Goal: Information Seeking & Learning: Understand process/instructions

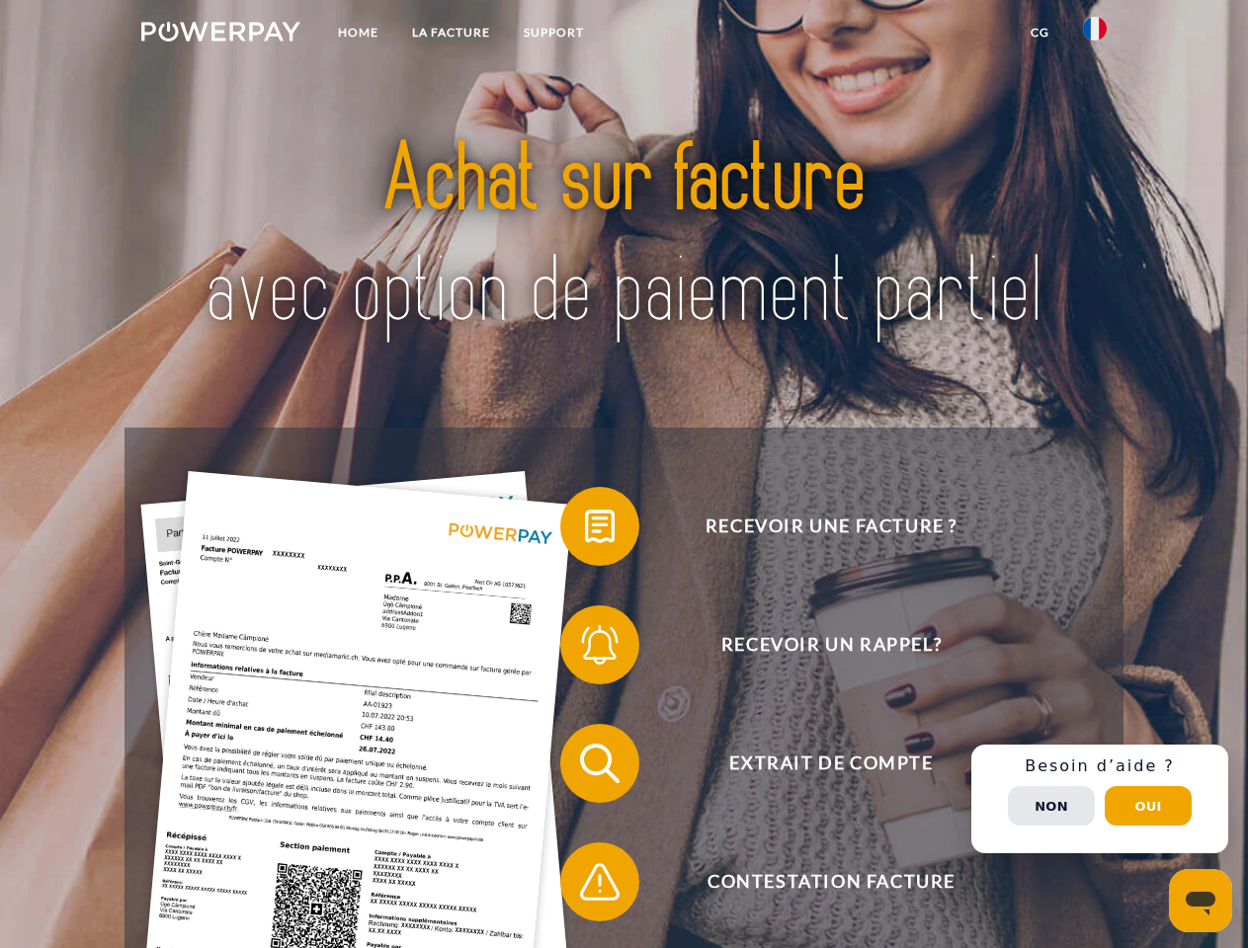
click at [220, 35] on img at bounding box center [220, 32] width 159 height 20
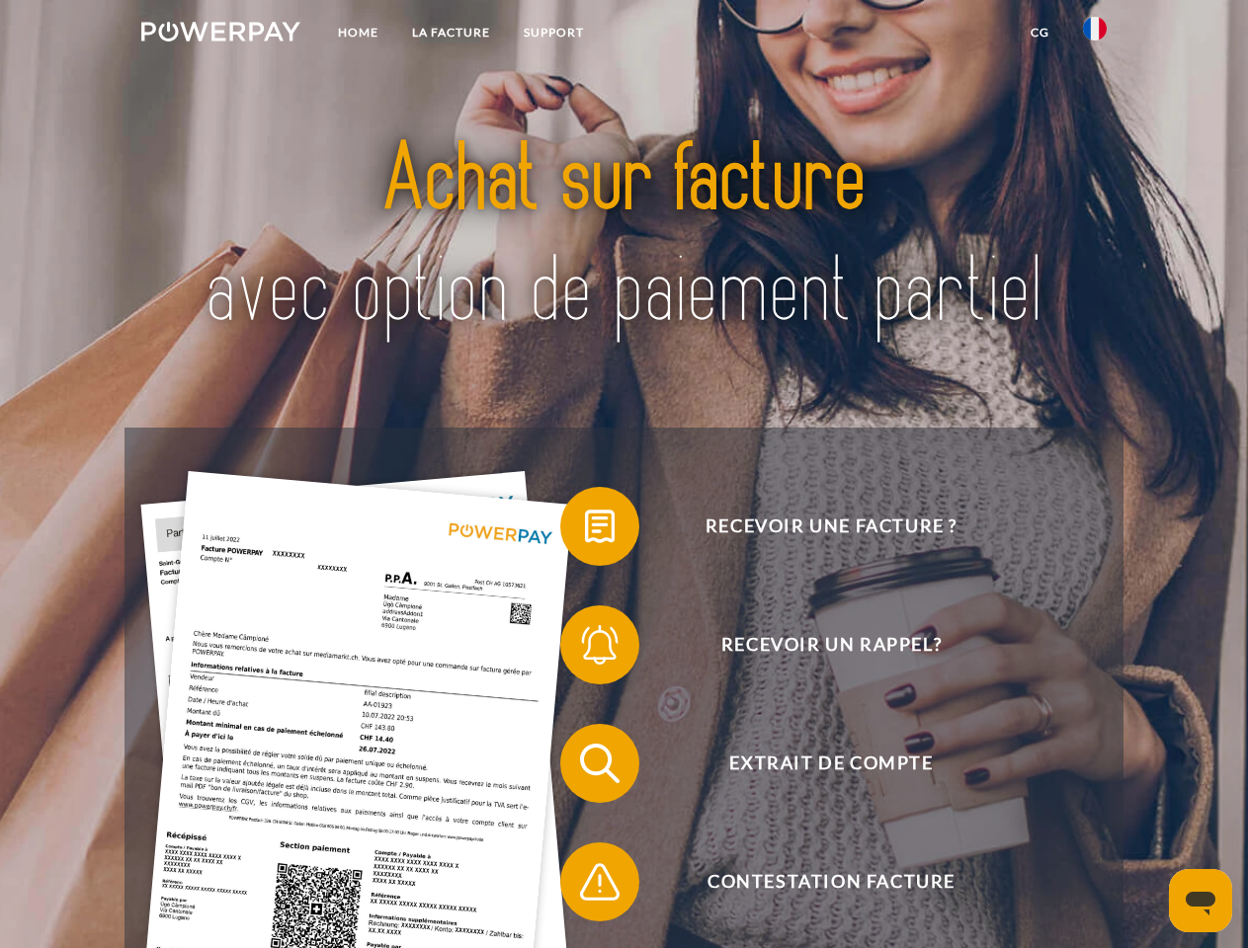
click at [1094, 35] on img at bounding box center [1095, 29] width 24 height 24
click at [1039, 33] on link "CG" at bounding box center [1039, 33] width 52 height 36
click at [585, 530] on span at bounding box center [570, 526] width 99 height 99
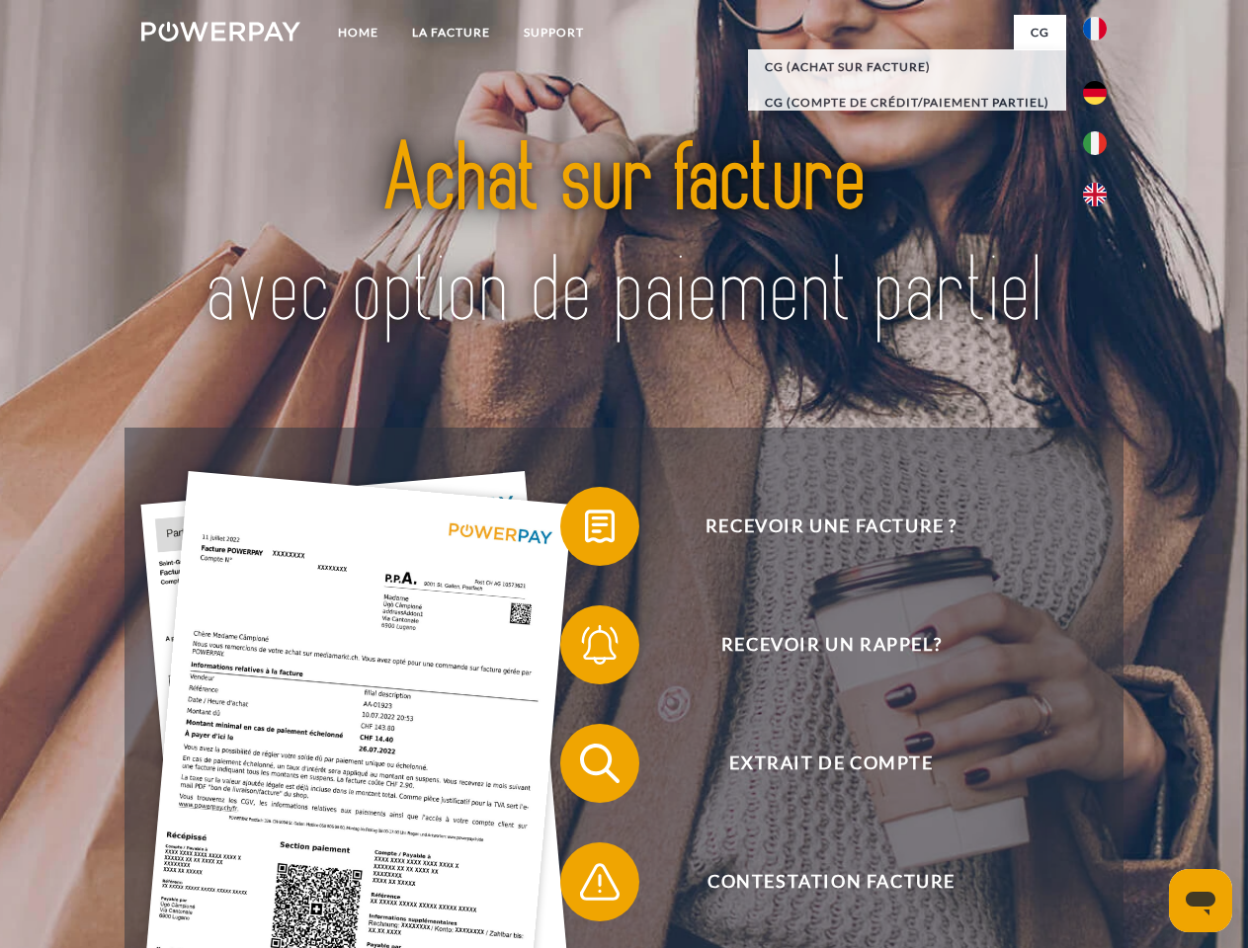
click at [585, 649] on span at bounding box center [570, 645] width 99 height 99
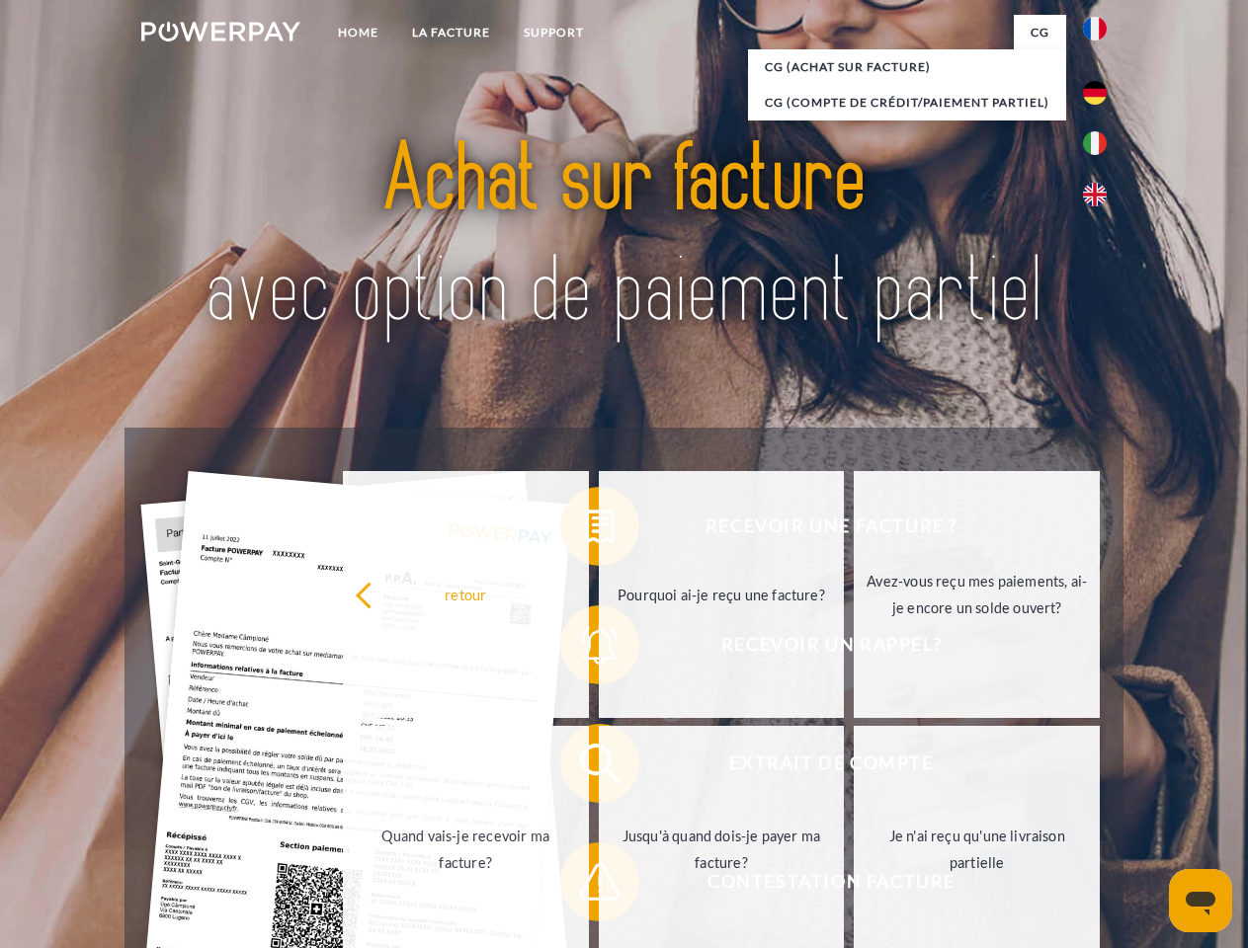
click at [599, 768] on link "Jusqu'à quand dois-je payer ma facture?" at bounding box center [722, 849] width 246 height 247
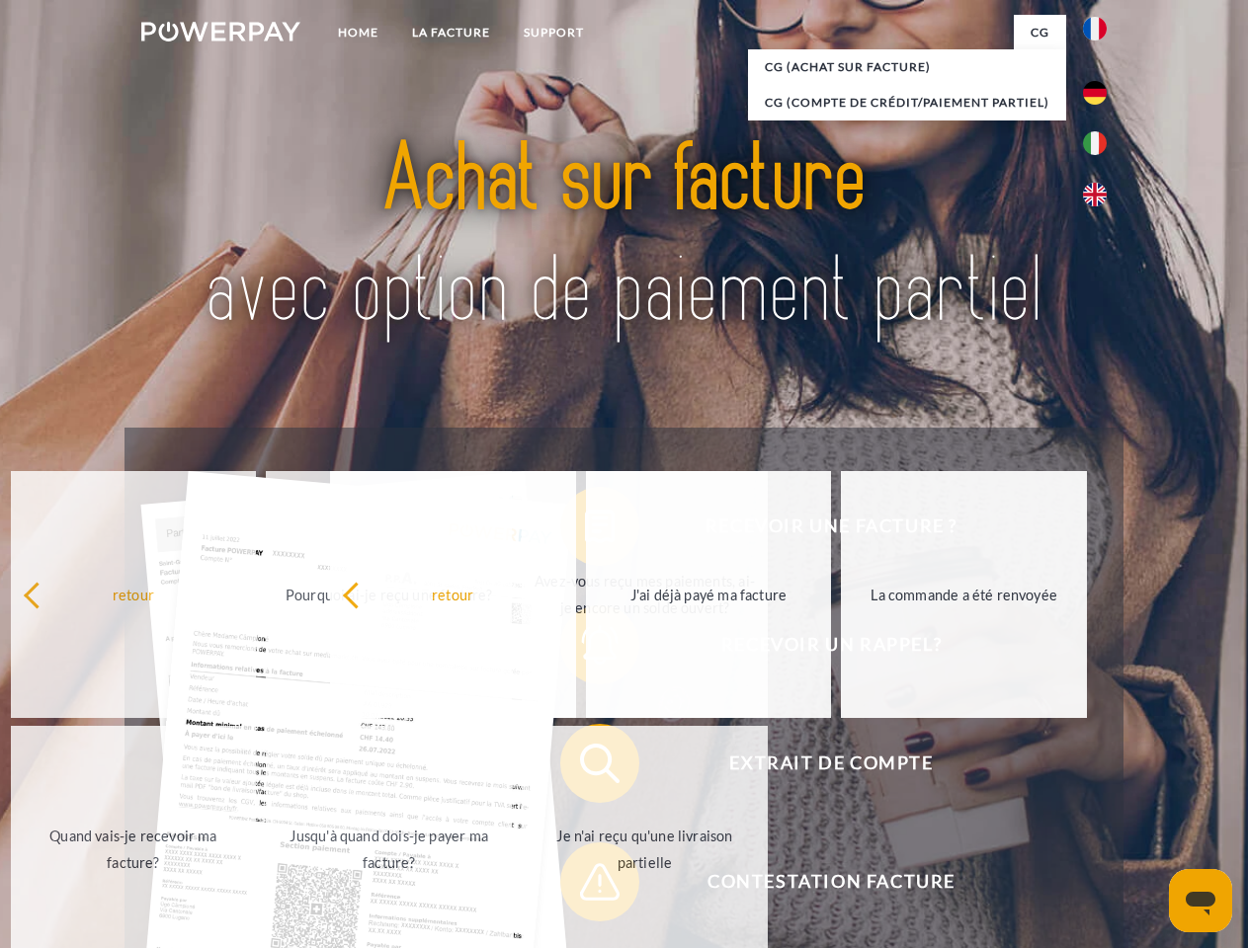
click at [585, 886] on span at bounding box center [570, 882] width 99 height 99
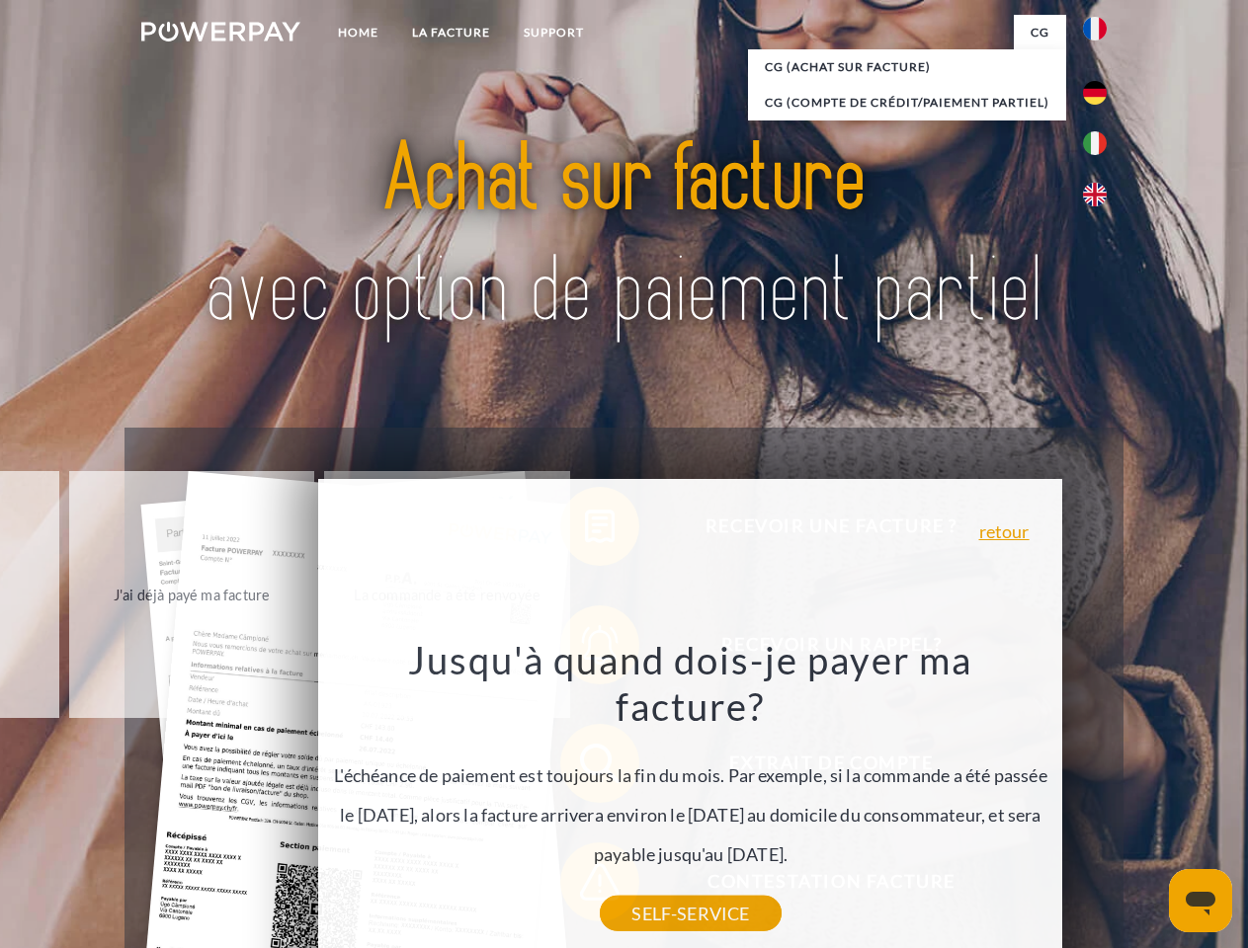
click at [1099, 799] on div "Recevoir une facture ? Recevoir un rappel? Extrait de compte retour" at bounding box center [623, 823] width 998 height 790
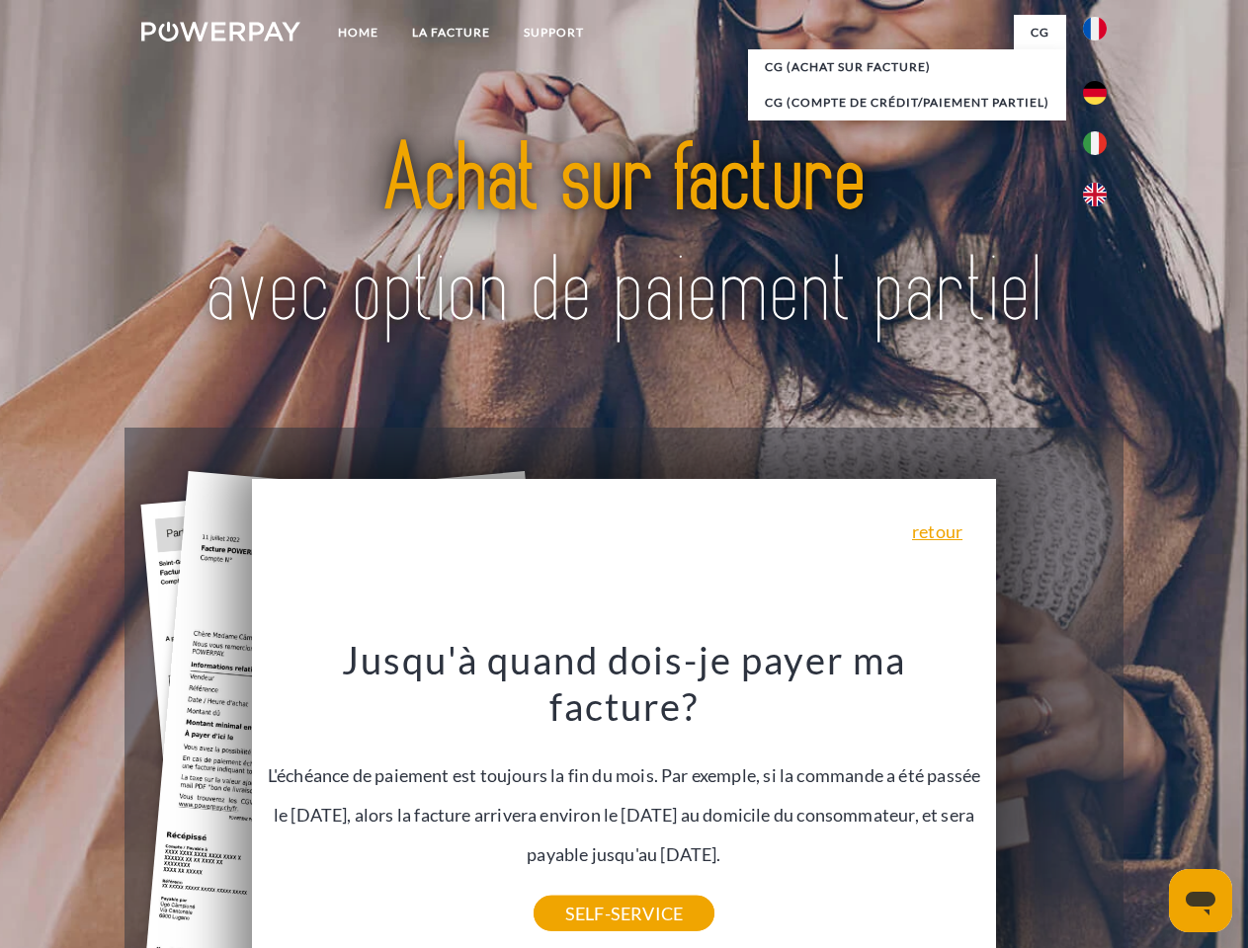
click at [1051, 803] on span "Extrait de compte" at bounding box center [831, 763] width 484 height 79
click at [1148, 806] on header "Home LA FACTURE Support" at bounding box center [624, 682] width 1248 height 1364
